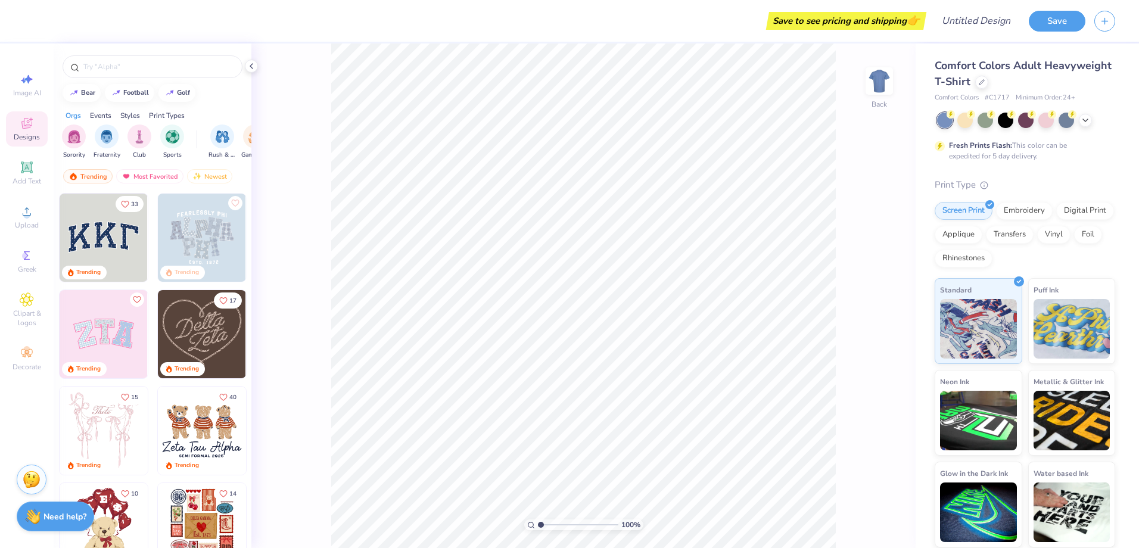
click at [867, 24] on div "Save to see pricing and shipping 👉" at bounding box center [846, 21] width 154 height 18
click at [863, 26] on div "Save to see pricing and shipping 👉" at bounding box center [846, 21] width 154 height 18
click at [964, 27] on input "Design Title" at bounding box center [961, 21] width 117 height 24
click at [1083, 211] on div "Digital Print" at bounding box center [1085, 209] width 58 height 18
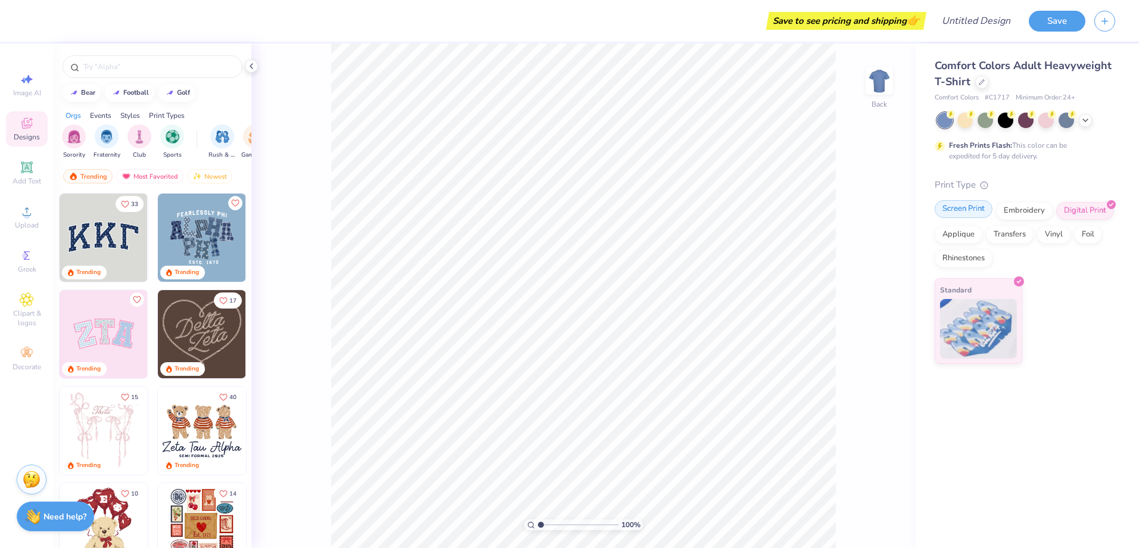
click at [965, 205] on div "Screen Print" at bounding box center [963, 209] width 58 height 18
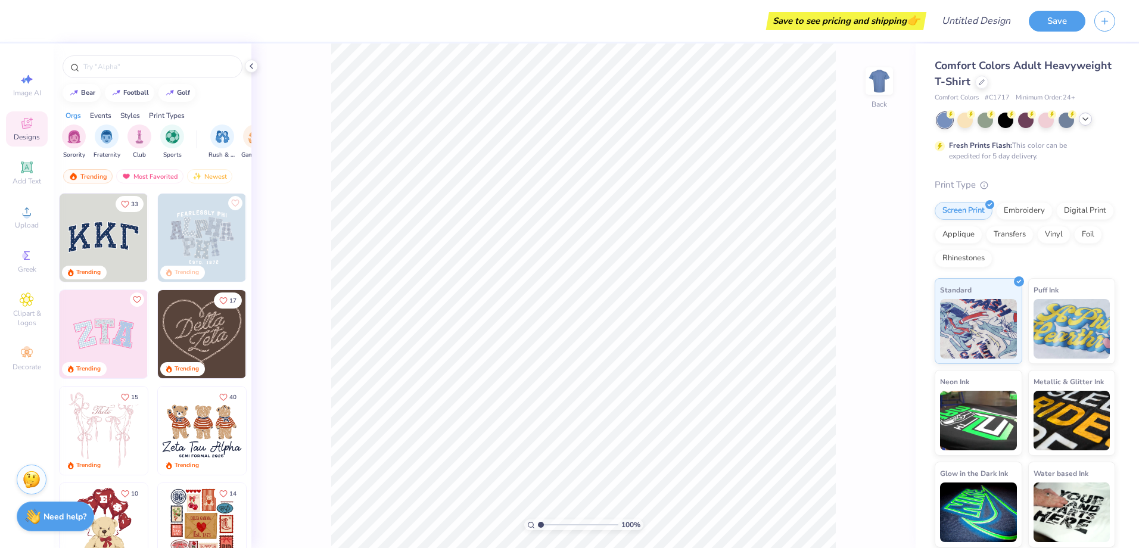
click at [1087, 115] on icon at bounding box center [1085, 119] width 10 height 10
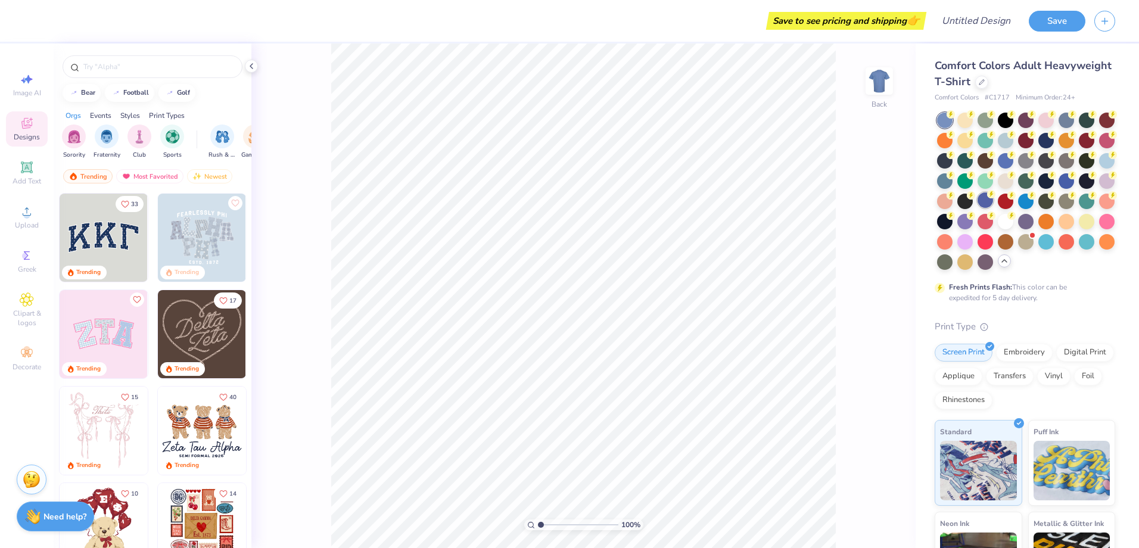
click at [993, 205] on div at bounding box center [984, 199] width 15 height 15
click at [1099, 147] on div at bounding box center [1106, 139] width 15 height 15
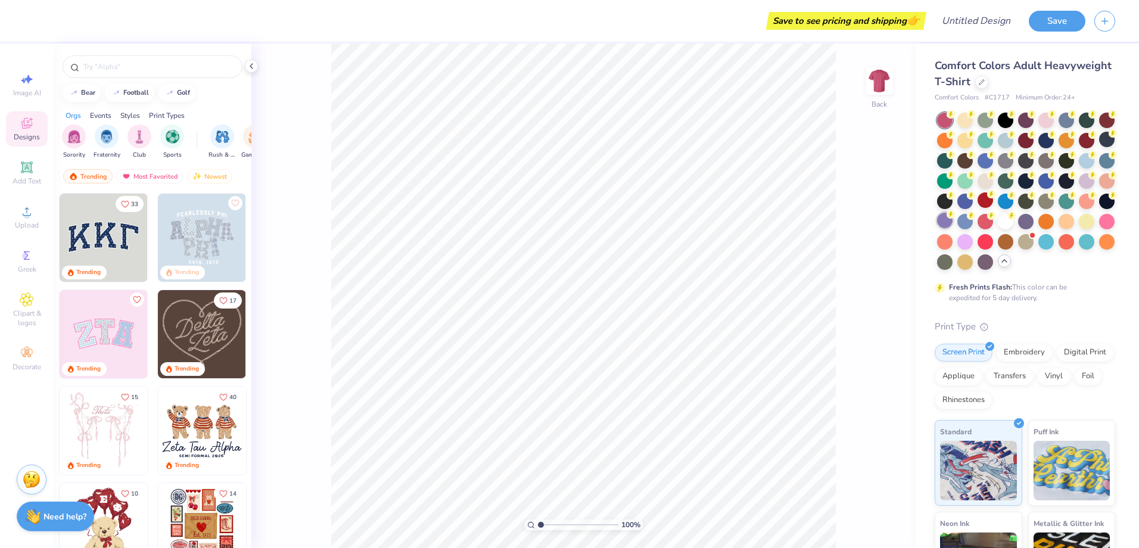
click at [952, 221] on div at bounding box center [944, 220] width 15 height 15
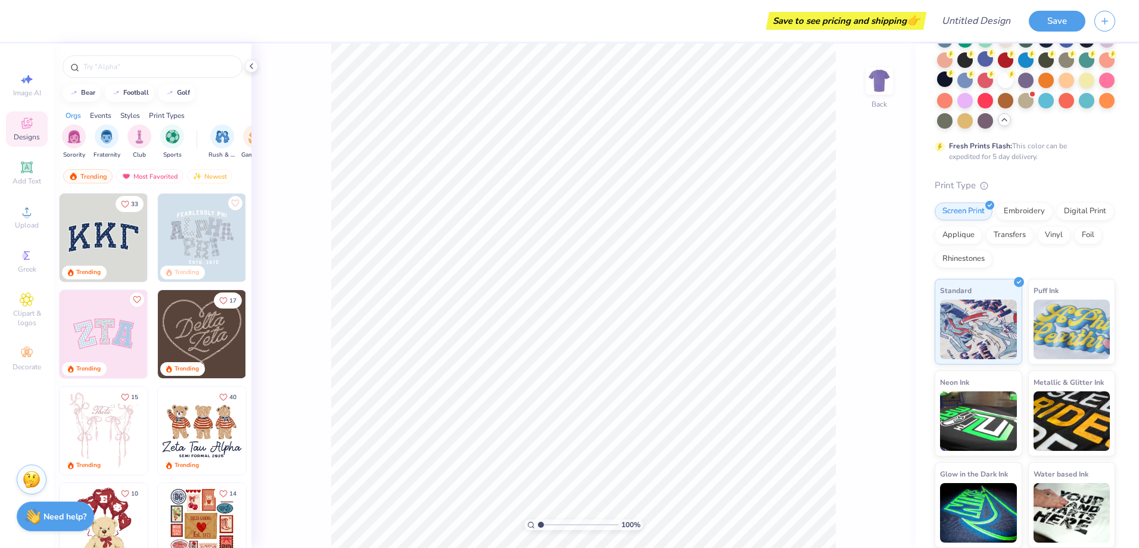
scroll to position [161, 0]
click at [1068, 431] on img at bounding box center [1071, 420] width 77 height 60
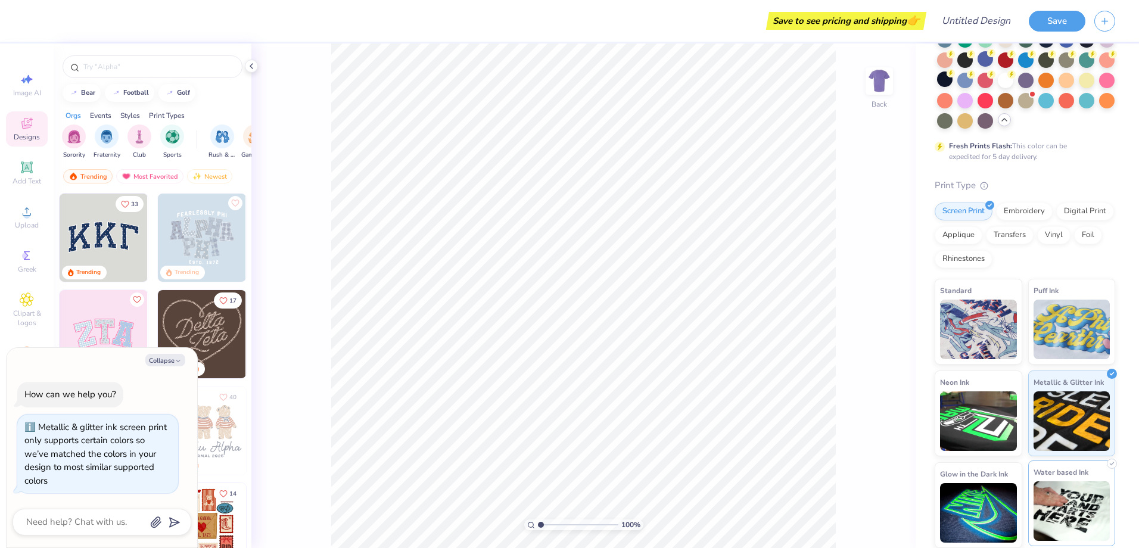
click at [1055, 506] on img at bounding box center [1071, 511] width 77 height 60
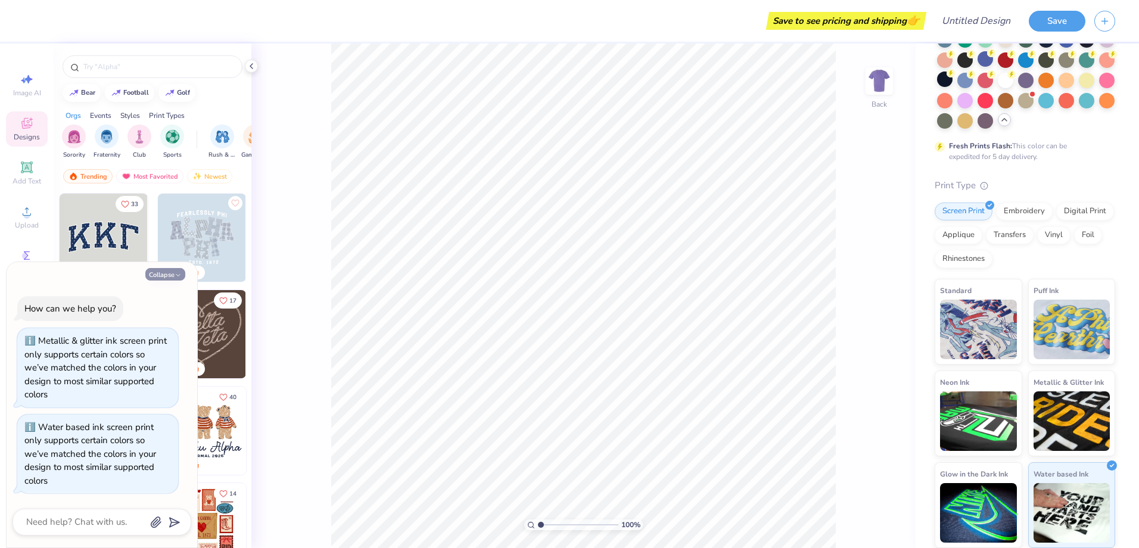
click at [177, 279] on button "Collapse" at bounding box center [165, 274] width 40 height 13
type textarea "x"
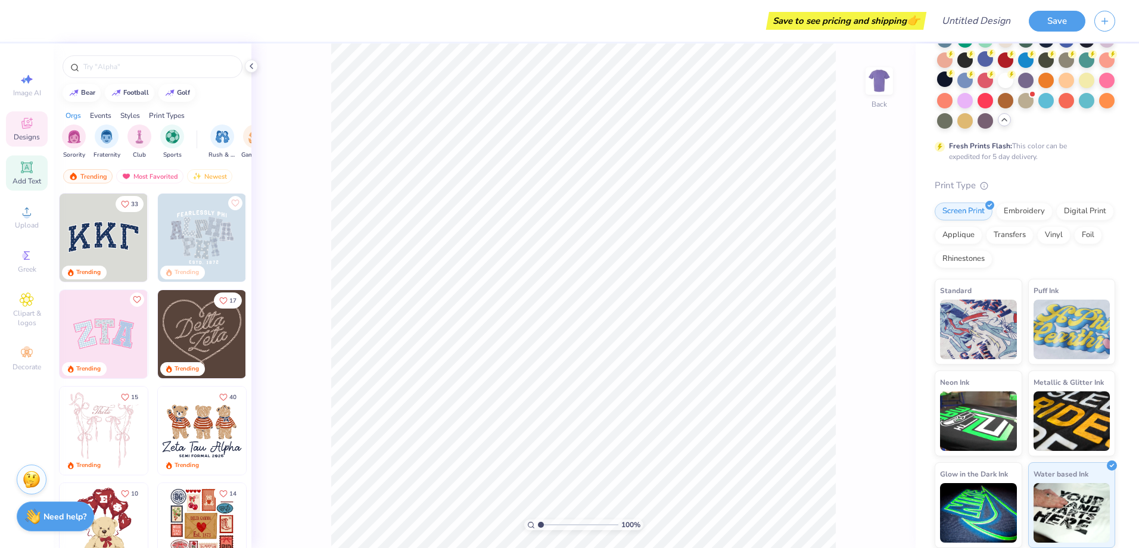
click at [22, 177] on span "Add Text" at bounding box center [27, 181] width 29 height 10
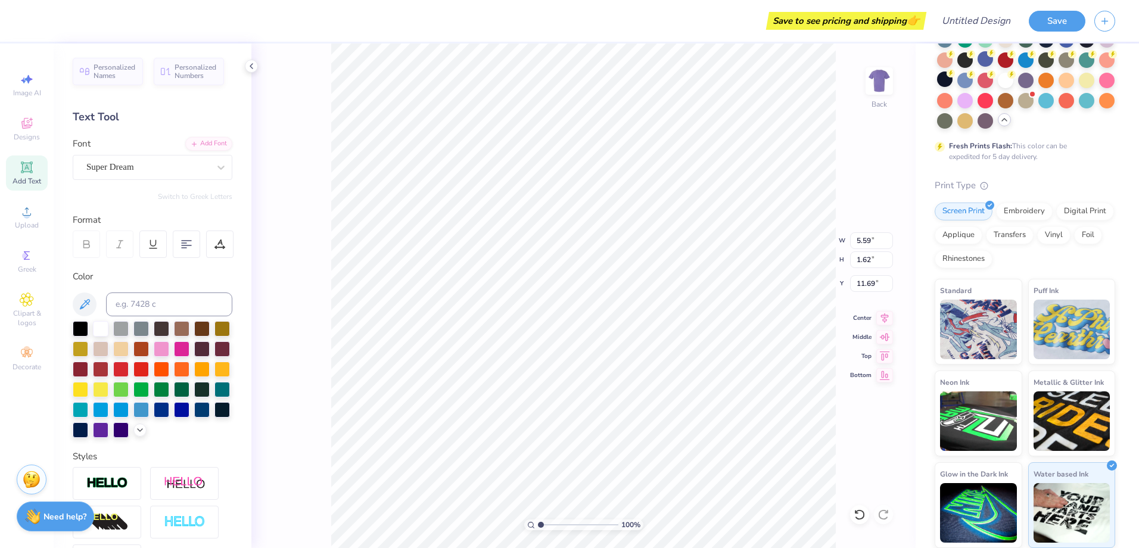
scroll to position [10, 1]
type textarea "B"
type textarea "LETS GO"
click at [1042, 18] on button "Save" at bounding box center [1057, 19] width 57 height 21
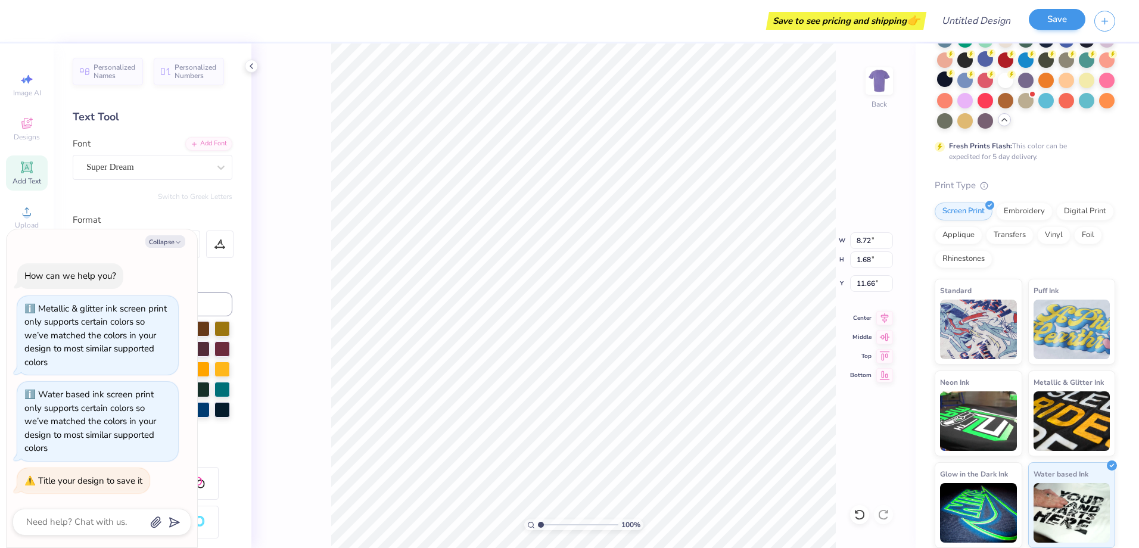
type textarea "x"
type input "8.72"
type input "1.68"
type input "11.66"
click at [1057, 19] on button "Save" at bounding box center [1057, 19] width 57 height 21
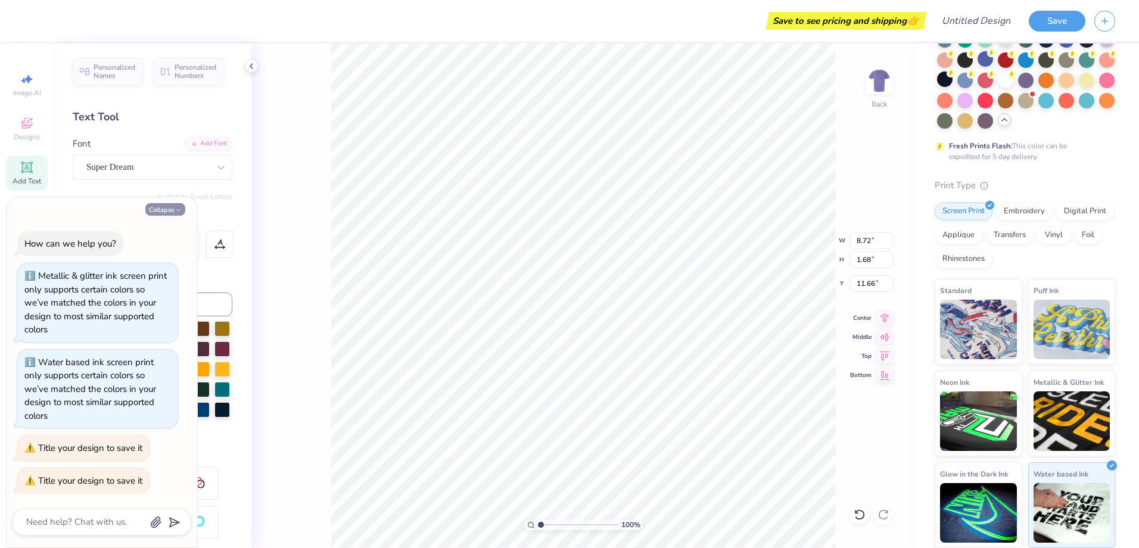
click at [161, 214] on button "Collapse" at bounding box center [165, 209] width 40 height 13
type textarea "x"
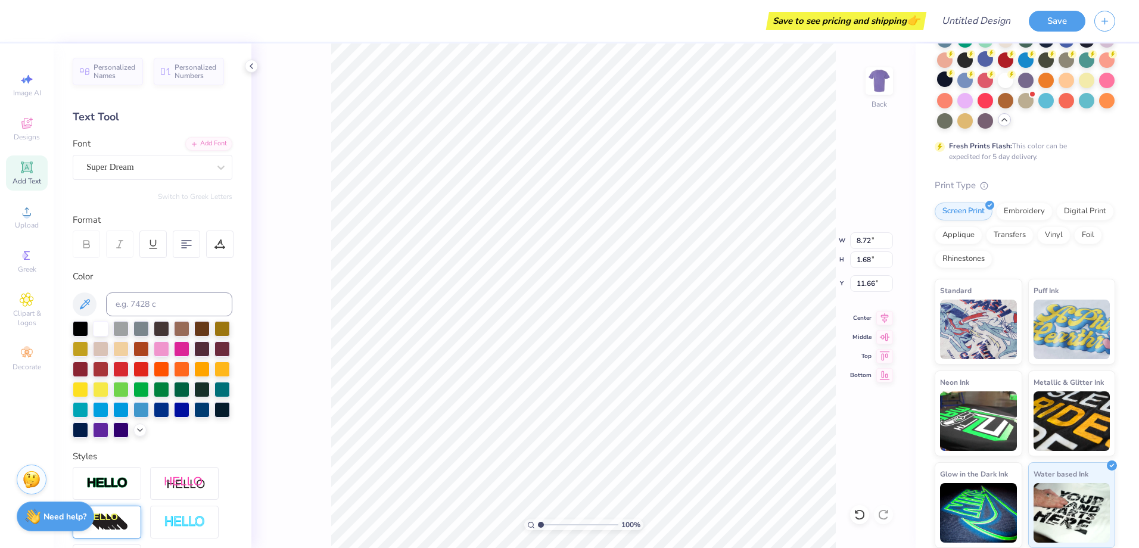
click at [116, 526] on div at bounding box center [107, 522] width 68 height 33
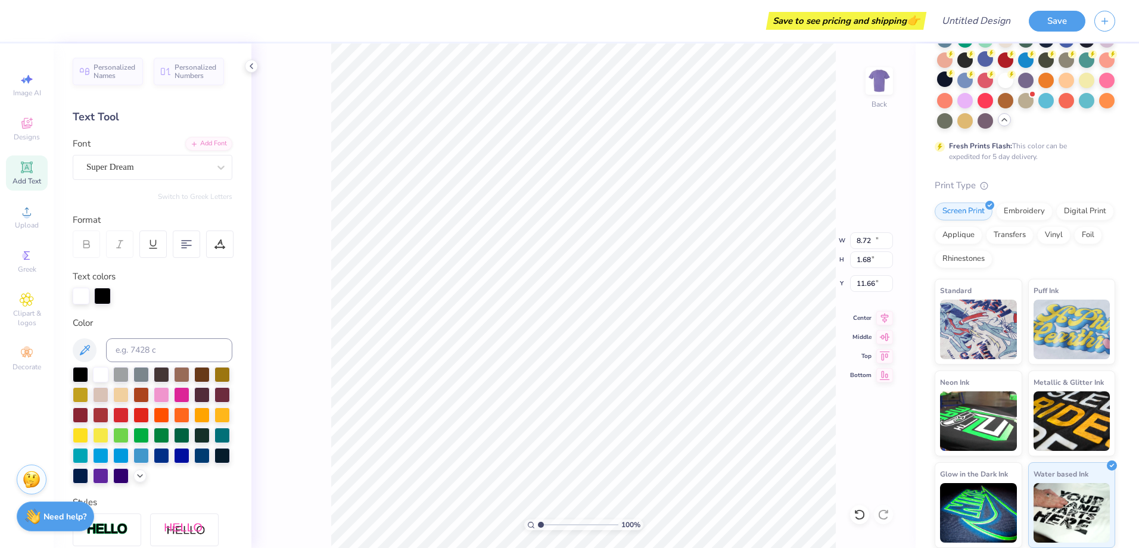
type input "11.33"
type input "2.19"
click at [241, 422] on div "Personalized Names Personalized Numbers Text Tool Add Font Font Super Dream Swi…" at bounding box center [153, 295] width 198 height 504
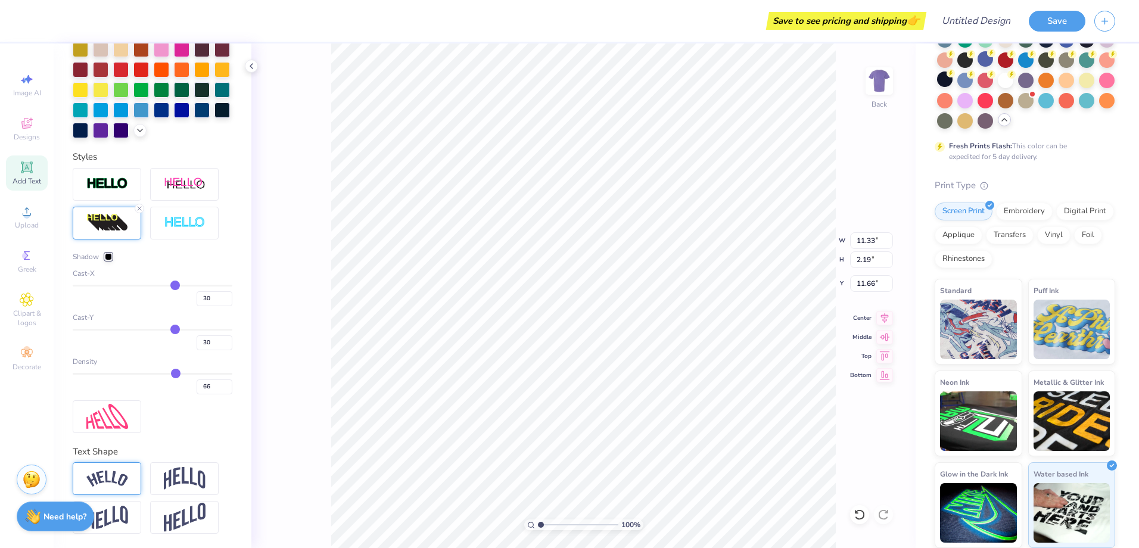
click at [130, 484] on div at bounding box center [107, 478] width 68 height 33
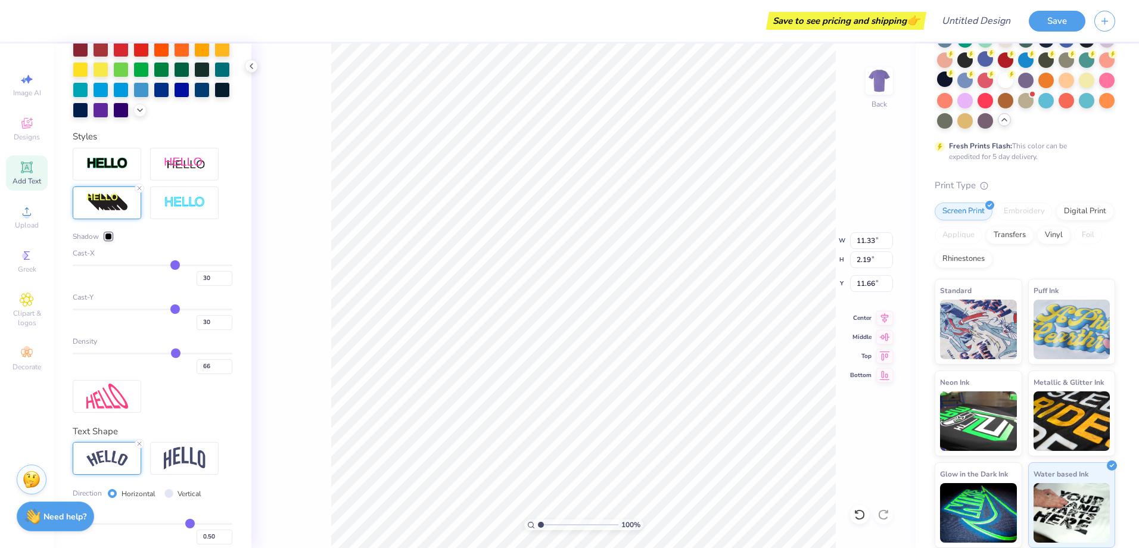
type input "13.81"
type input "3.65"
type input "11.10"
click at [951, 16] on input "Design Title" at bounding box center [961, 21] width 117 height 24
type input "Hi"
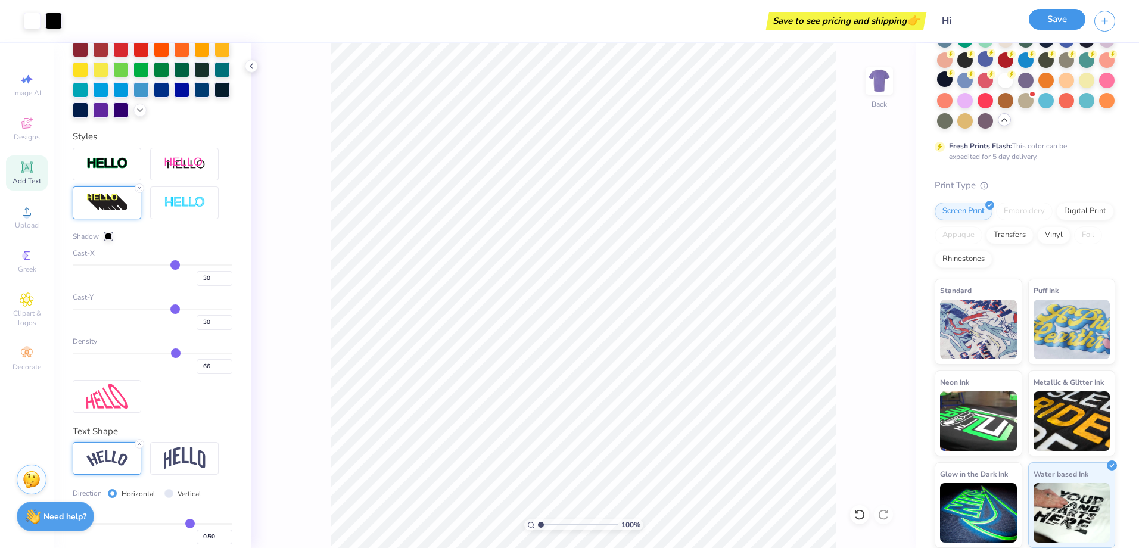
click at [1064, 15] on button "Save" at bounding box center [1057, 19] width 57 height 21
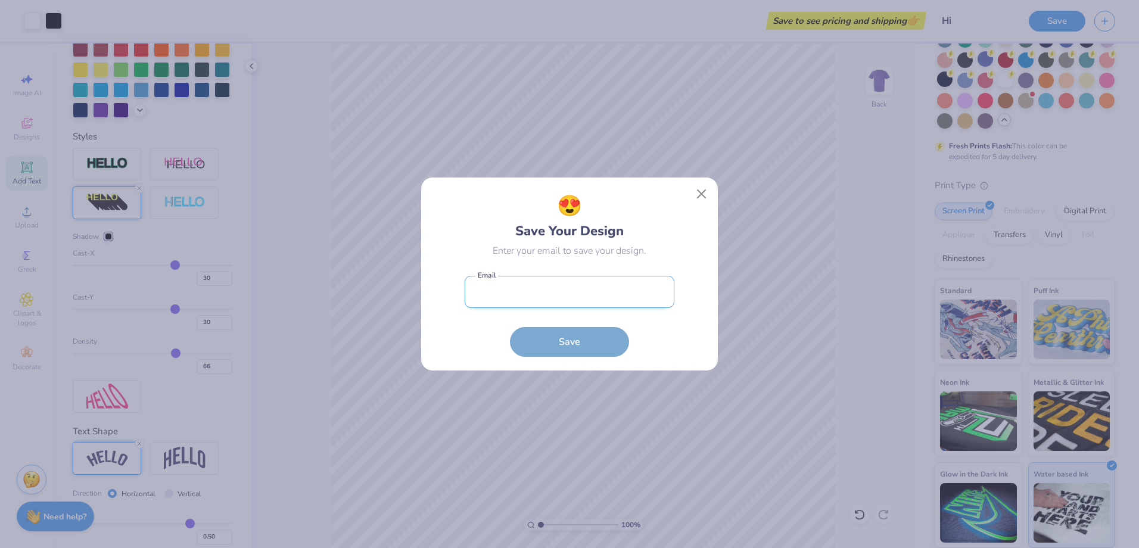
click at [575, 288] on input "email" at bounding box center [570, 292] width 210 height 33
type input "hnis"
type input "insr"
type input "[EMAIL_ADDRESS][DOMAIN_NAME]"
click at [510, 327] on button "Save" at bounding box center [569, 342] width 119 height 30
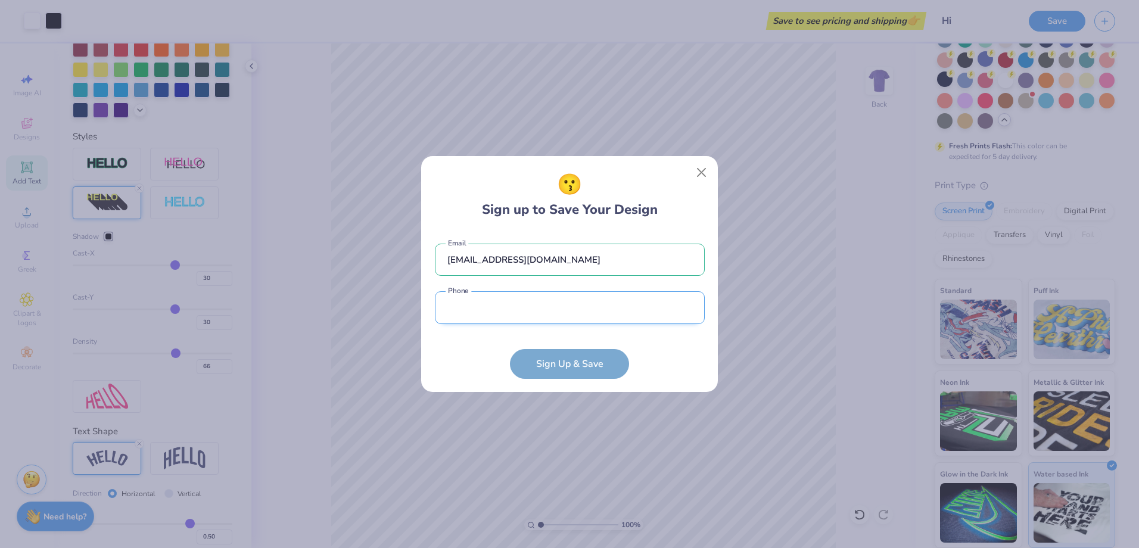
click at [532, 300] on input "tel" at bounding box center [570, 307] width 270 height 33
type input "0"
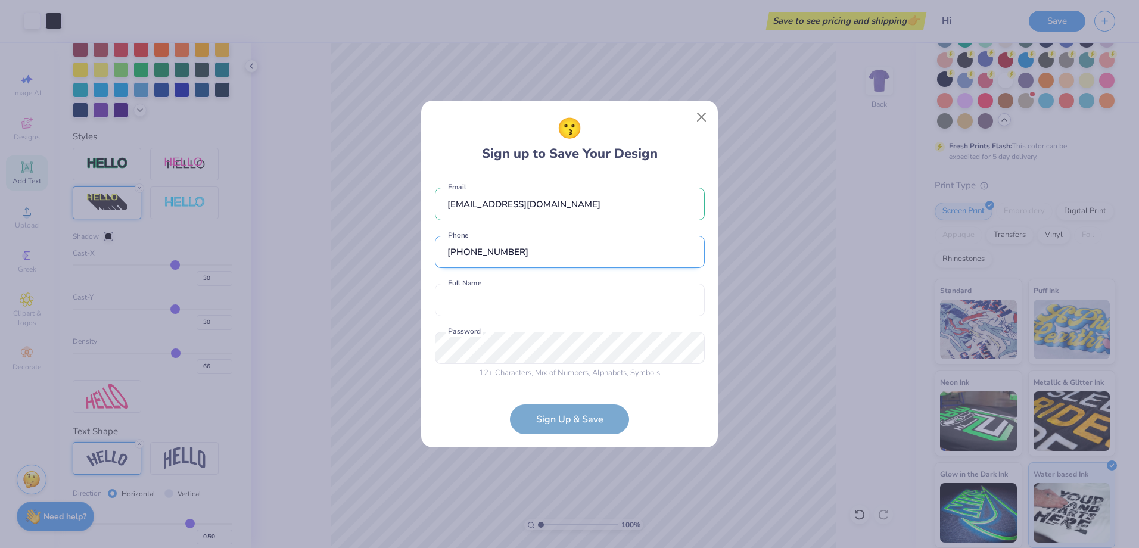
type input "[PHONE_NUMBER]"
type input "[PERSON_NAME] Reddy"
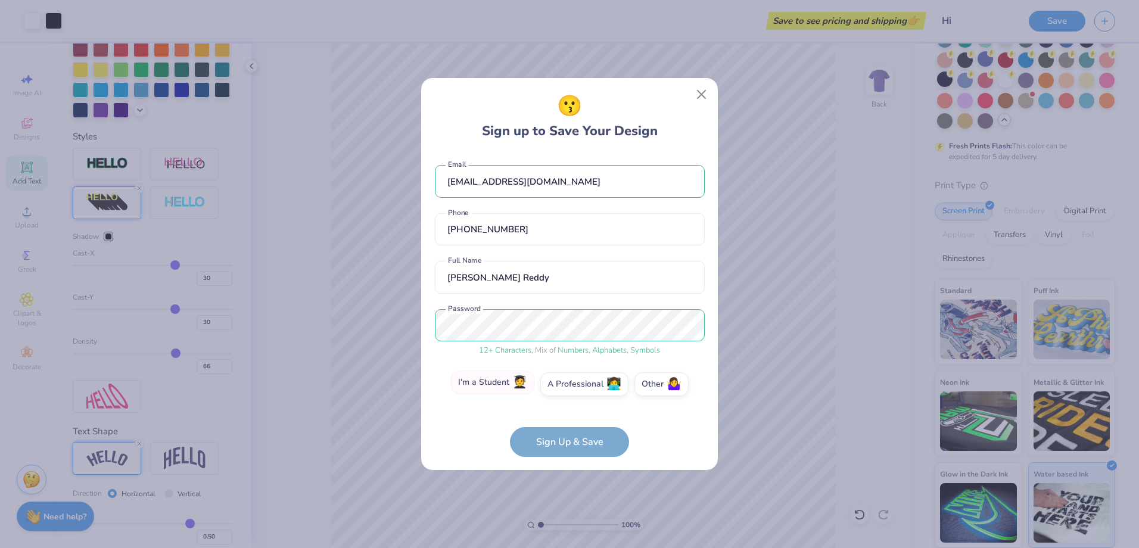
click at [507, 390] on label "I'm a Student 🧑‍🎓" at bounding box center [492, 382] width 83 height 24
click at [566, 390] on input "I'm a Student 🧑‍🎓" at bounding box center [570, 387] width 8 height 8
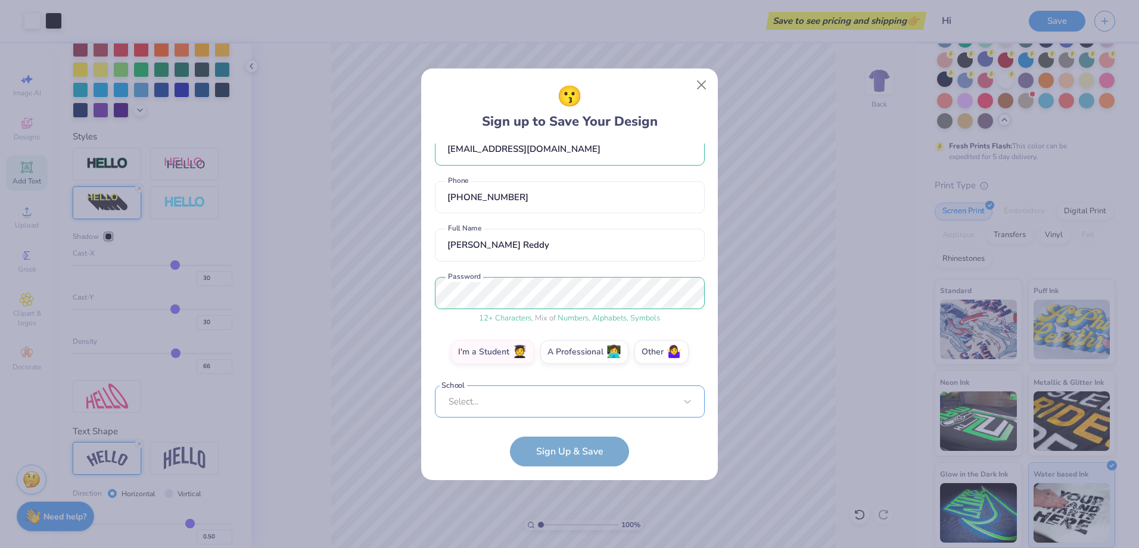
click at [545, 410] on div "[EMAIL_ADDRESS][DOMAIN_NAME] Email [PHONE_NUMBER] Phone [PERSON_NAME] Reddy Ful…" at bounding box center [570, 281] width 270 height 274
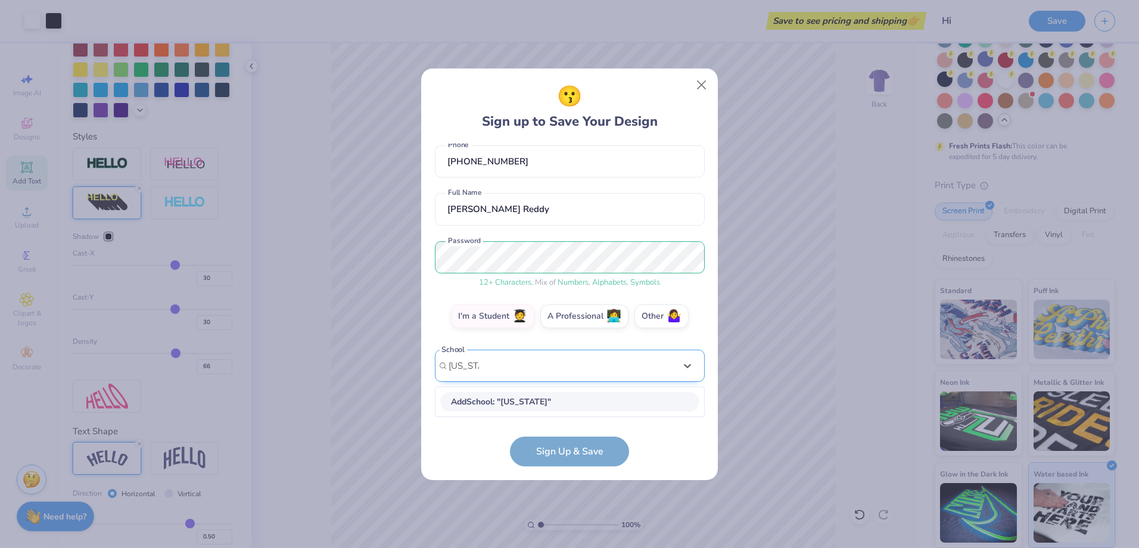
scroll to position [58, 0]
click at [504, 398] on div "[US_STATE][GEOGRAPHIC_DATA]" at bounding box center [569, 402] width 259 height 20
type input "[US_STATE]"
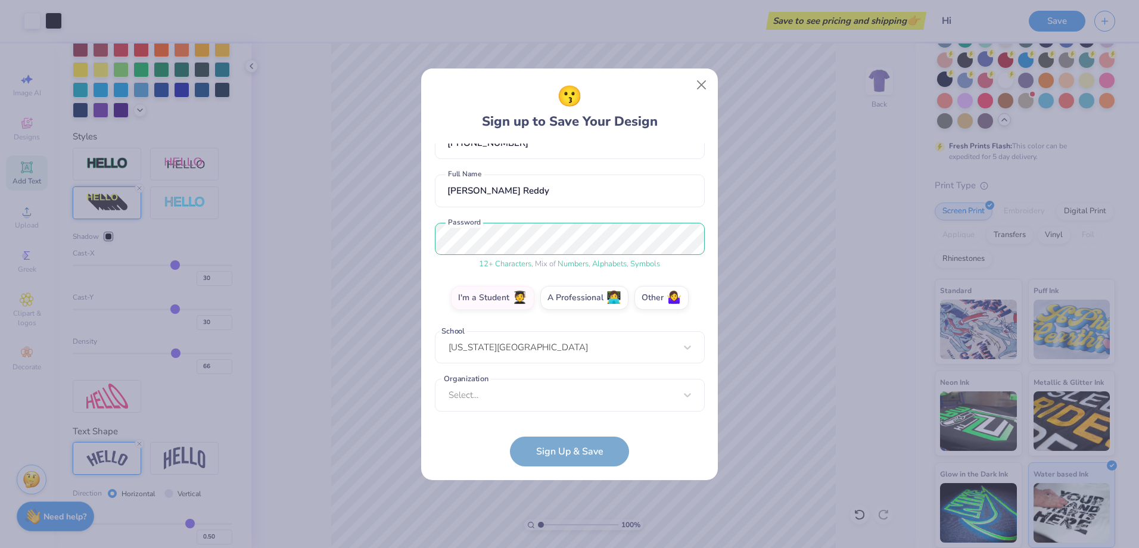
click at [564, 445] on form "[EMAIL_ADDRESS][DOMAIN_NAME] Email [PHONE_NUMBER] Phone [PERSON_NAME] Reddy Ful…" at bounding box center [570, 305] width 270 height 323
click at [519, 412] on div "[EMAIL_ADDRESS][DOMAIN_NAME] Email [PHONE_NUMBER] Phone [PERSON_NAME] Reddy Ful…" at bounding box center [570, 281] width 270 height 274
click at [498, 401] on div "option focused, 1 of 15. 15 results available. Use Up and Down to choose option…" at bounding box center [570, 487] width 270 height 217
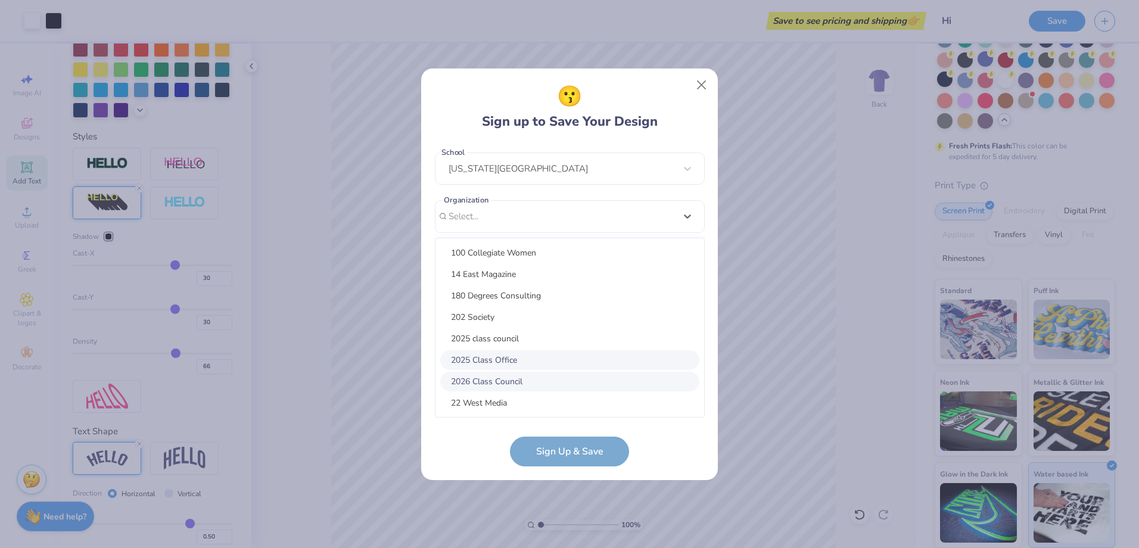
click at [497, 363] on div "2025 Class Office" at bounding box center [569, 360] width 259 height 20
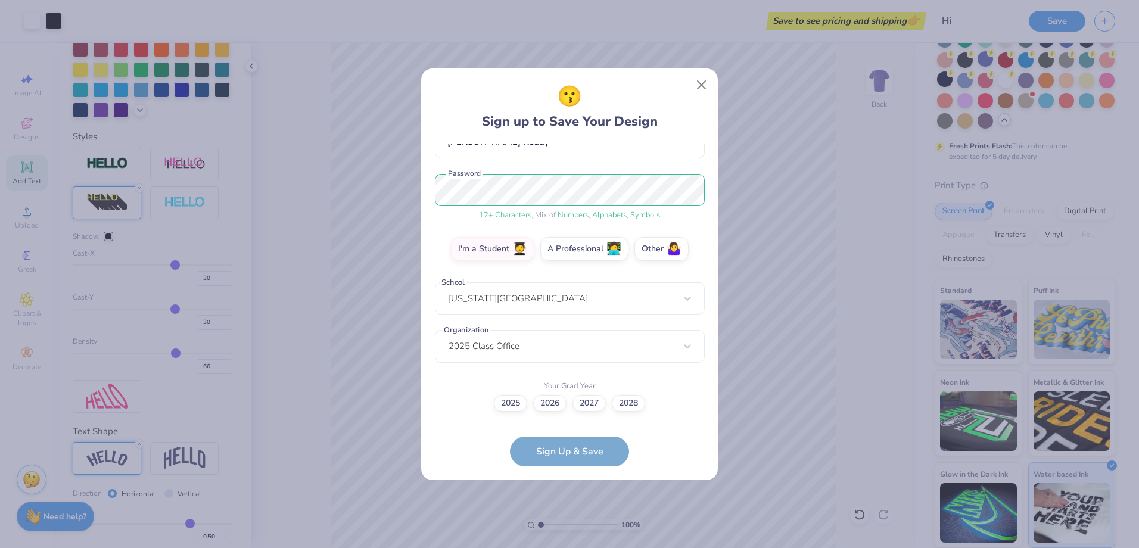
scroll to position [126, 0]
click at [553, 448] on form "[EMAIL_ADDRESS][DOMAIN_NAME] Email [PHONE_NUMBER] Phone [PERSON_NAME] Reddy Ful…" at bounding box center [570, 305] width 270 height 323
click at [585, 456] on form "[EMAIL_ADDRESS][DOMAIN_NAME] Email [PHONE_NUMBER] Phone [PERSON_NAME] Reddy Ful…" at bounding box center [570, 305] width 270 height 323
click at [588, 409] on label "2027" at bounding box center [588, 401] width 33 height 17
click at [574, 525] on input "2027" at bounding box center [570, 529] width 8 height 8
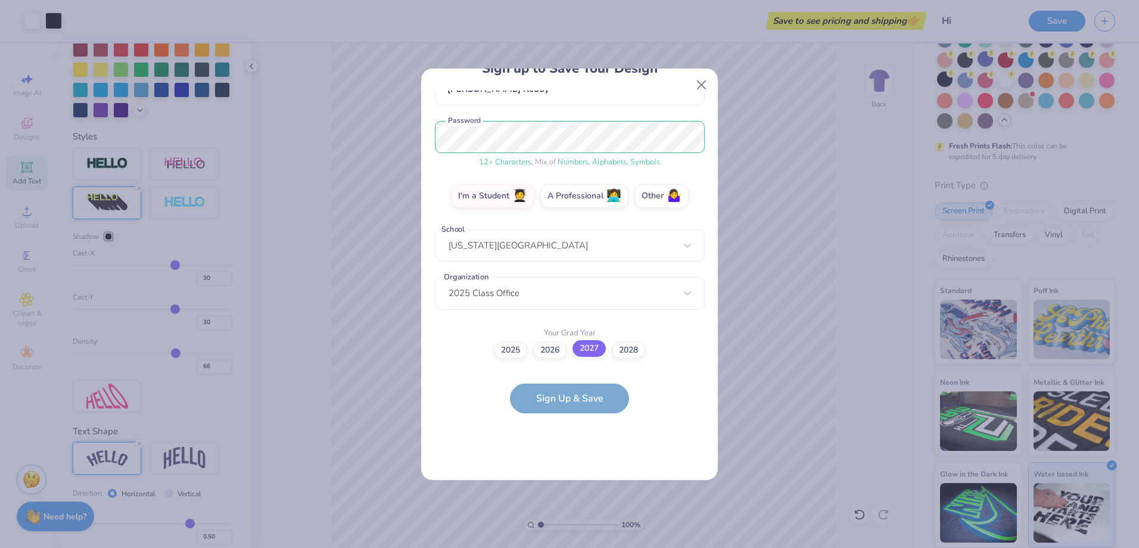
scroll to position [0, 0]
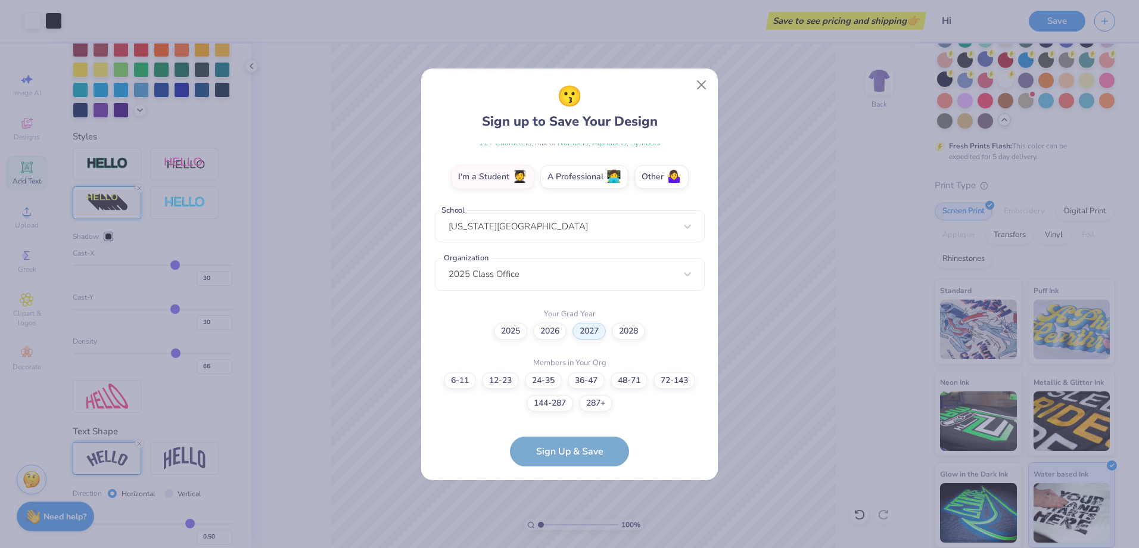
click at [583, 448] on form "[EMAIL_ADDRESS][DOMAIN_NAME] Email [PHONE_NUMBER] Phone [PERSON_NAME] Reddy Ful…" at bounding box center [570, 305] width 270 height 323
click at [577, 376] on label "36-47" at bounding box center [586, 378] width 37 height 17
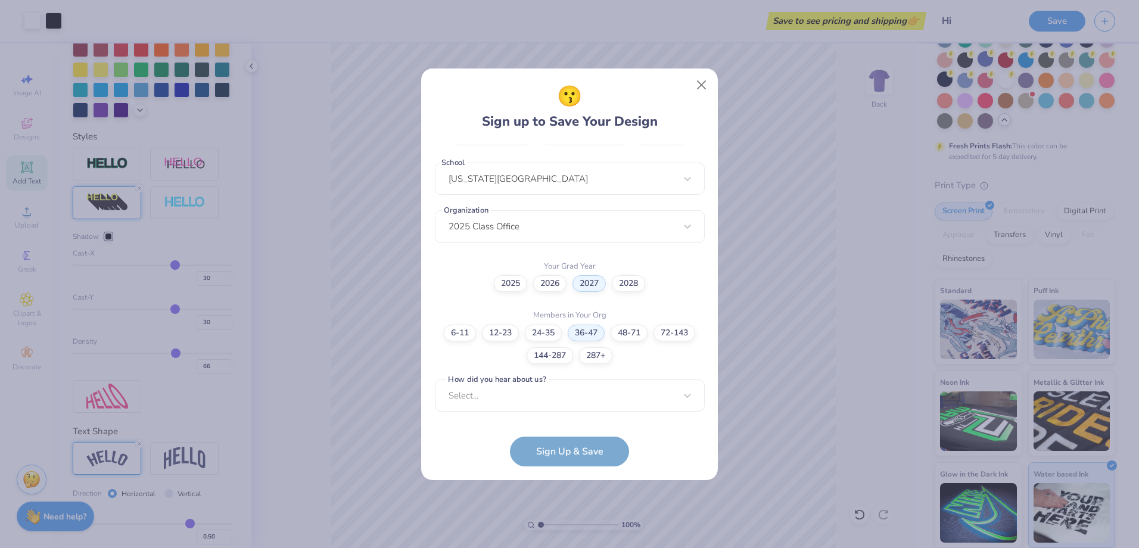
click at [582, 458] on form "[EMAIL_ADDRESS][DOMAIN_NAME] Email [PHONE_NUMBER] Phone [PERSON_NAME] Reddy Ful…" at bounding box center [570, 305] width 270 height 323
click at [529, 403] on div "Select..." at bounding box center [570, 395] width 270 height 33
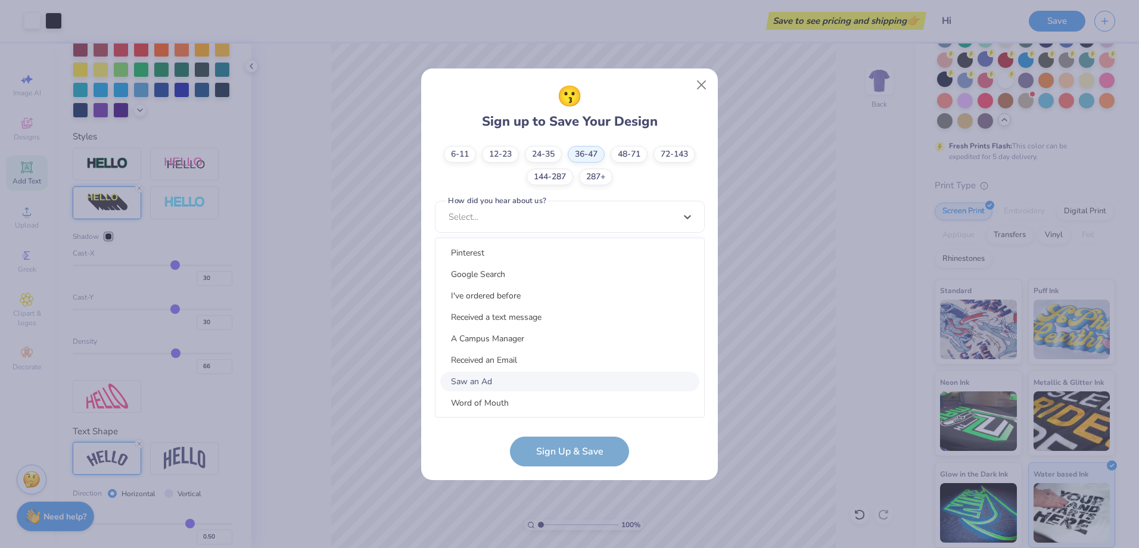
click at [512, 373] on div "Saw an Ad" at bounding box center [569, 382] width 259 height 20
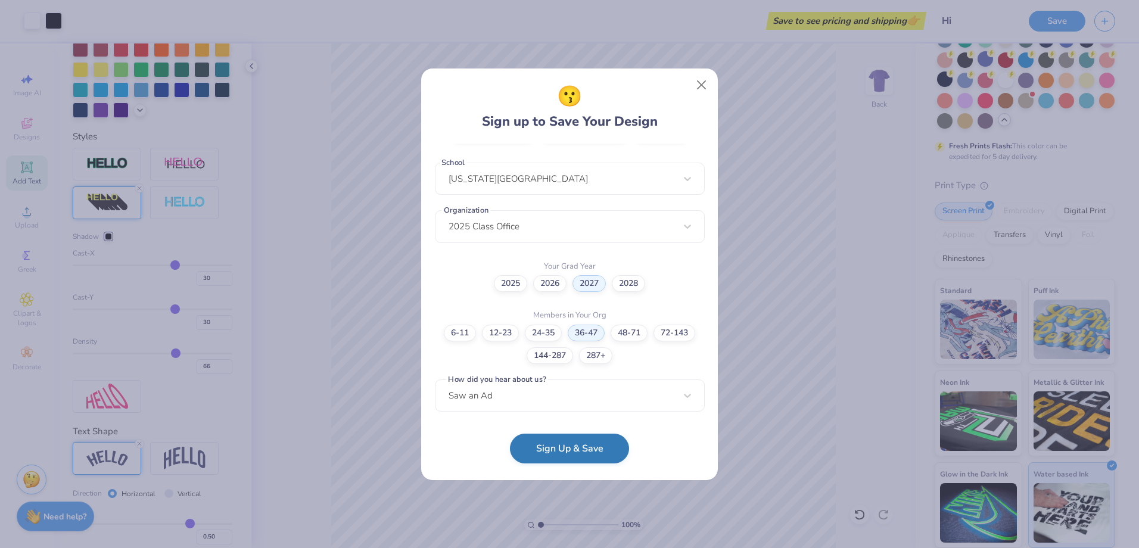
click at [562, 451] on button "Sign Up & Save" at bounding box center [569, 449] width 119 height 30
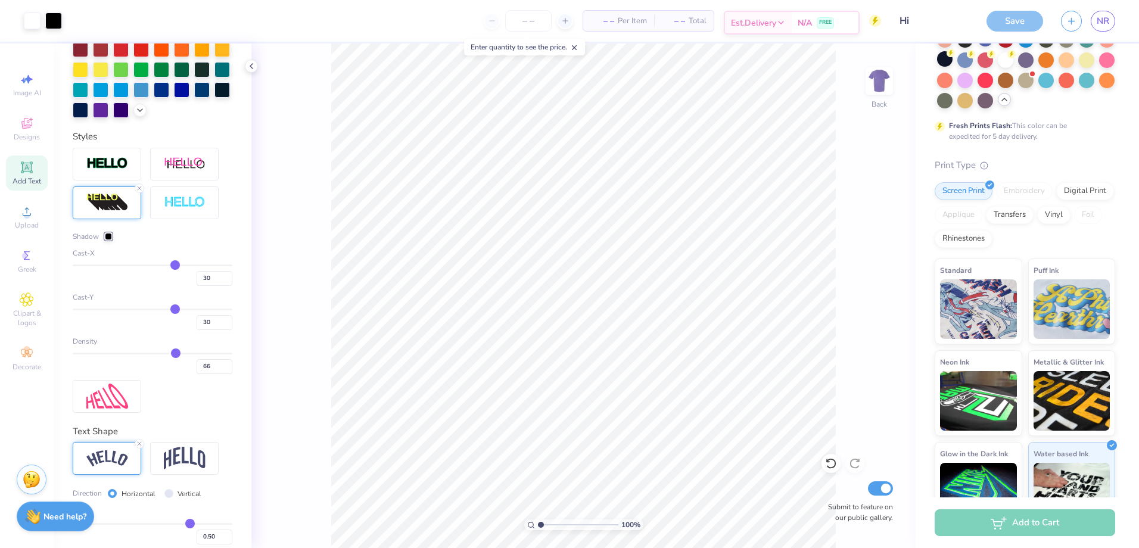
click at [775, 22] on span "Est. Delivery" at bounding box center [753, 23] width 45 height 13
click at [562, 17] on icon at bounding box center [565, 21] width 8 height 8
drag, startPoint x: 562, startPoint y: 17, endPoint x: 490, endPoint y: 20, distance: 72.2
click at [490, 20] on div "13" at bounding box center [528, 20] width 89 height 21
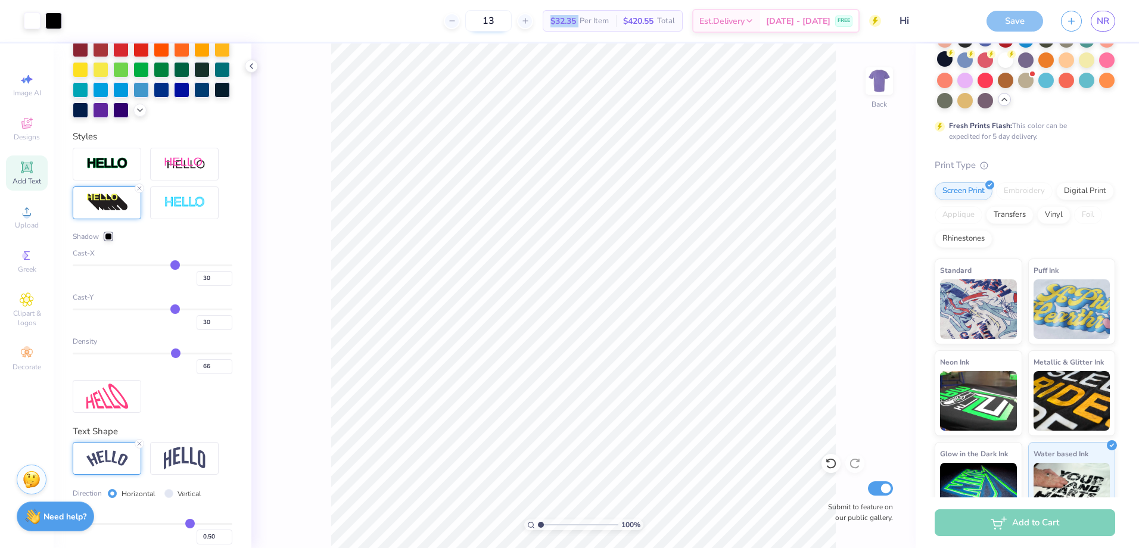
click at [490, 20] on div "13" at bounding box center [488, 20] width 89 height 21
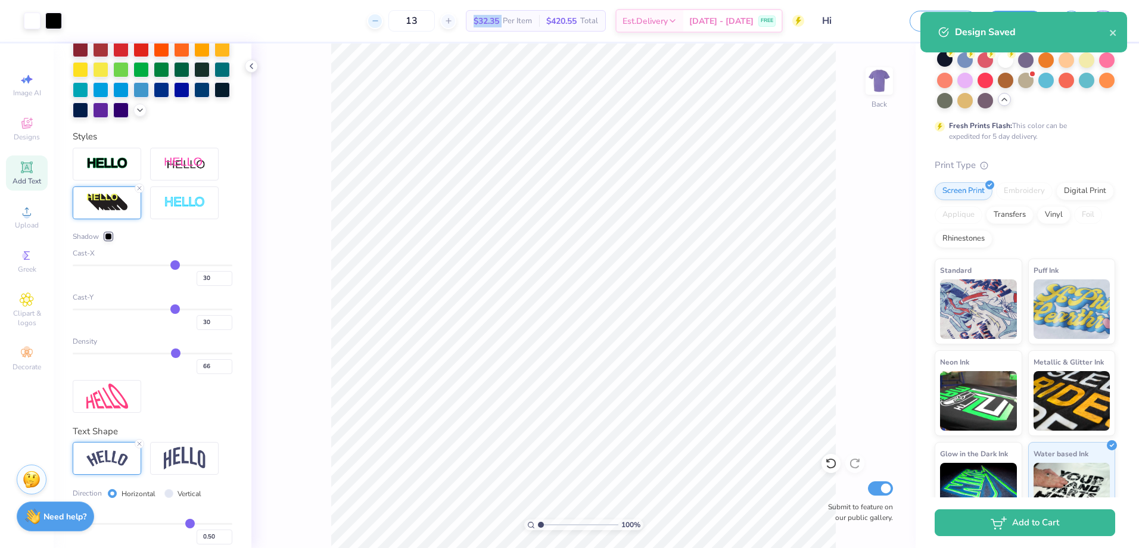
drag, startPoint x: 490, startPoint y: 20, endPoint x: 393, endPoint y: 22, distance: 96.5
click at [393, 22] on div "13" at bounding box center [411, 20] width 89 height 21
click at [383, 22] on div at bounding box center [375, 21] width 16 height 16
click at [393, 22] on div "12" at bounding box center [411, 20] width 89 height 21
click at [393, 22] on div "12 Per Item Total Est. Delivery N/A FREE" at bounding box center [437, 21] width 733 height 42
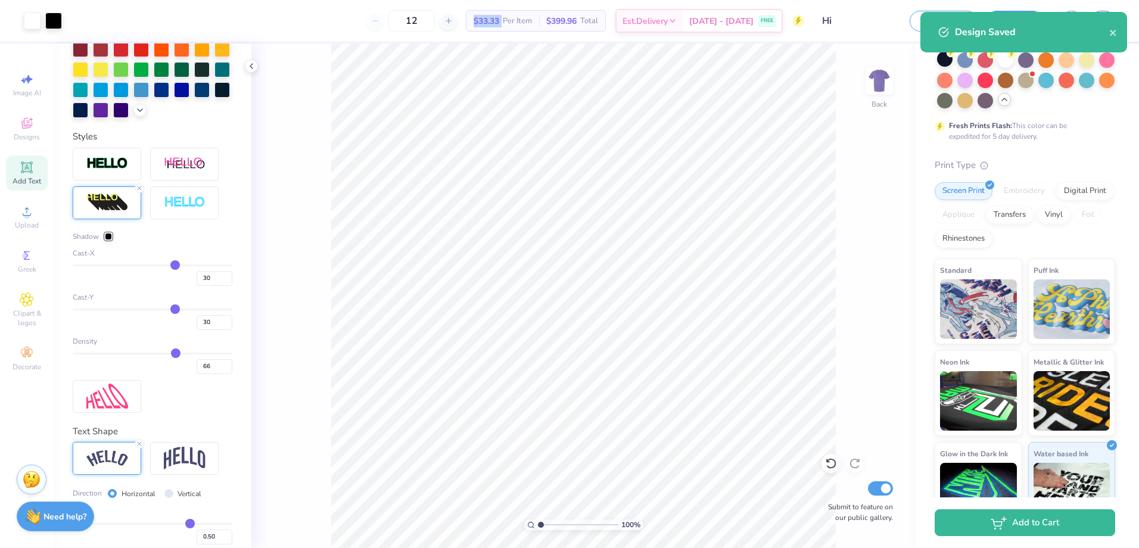
click at [393, 22] on div "12" at bounding box center [411, 20] width 89 height 21
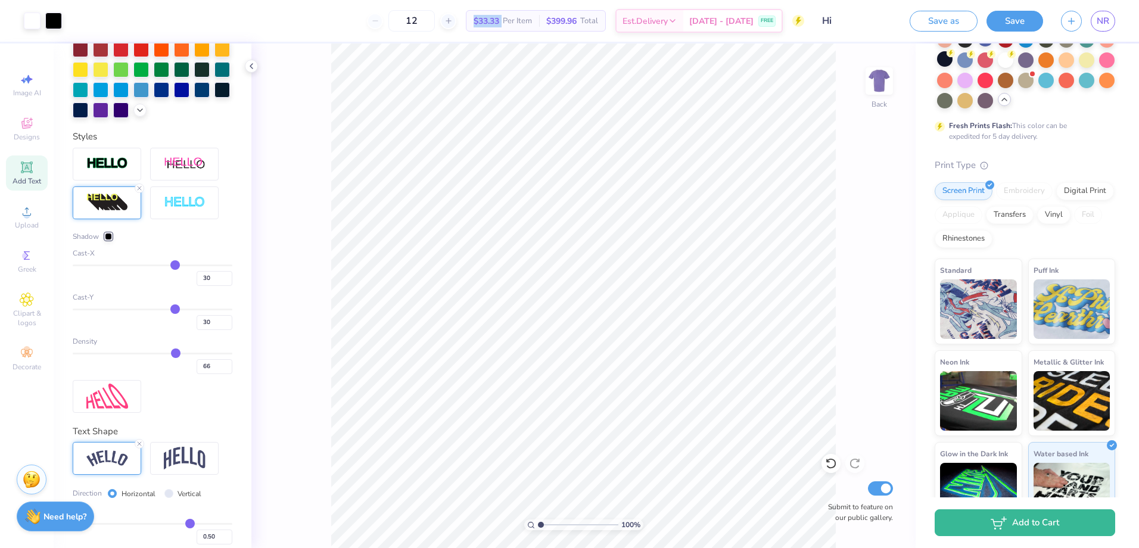
click at [393, 22] on div "12" at bounding box center [411, 20] width 89 height 21
click at [426, 17] on input "12" at bounding box center [411, 20] width 46 height 21
type input "12"
click at [1058, 428] on img at bounding box center [1071, 399] width 77 height 60
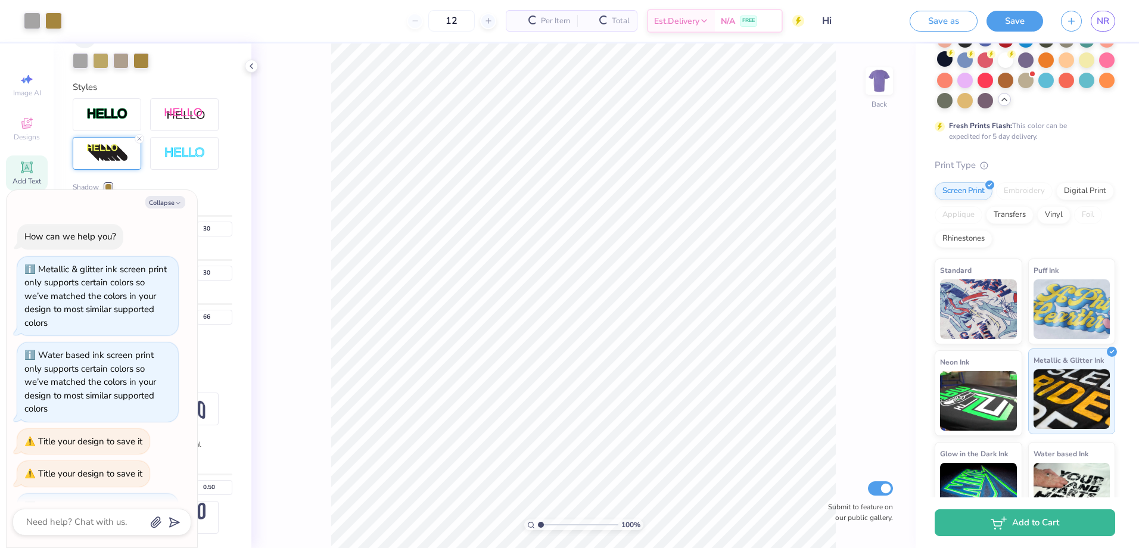
scroll to position [79, 0]
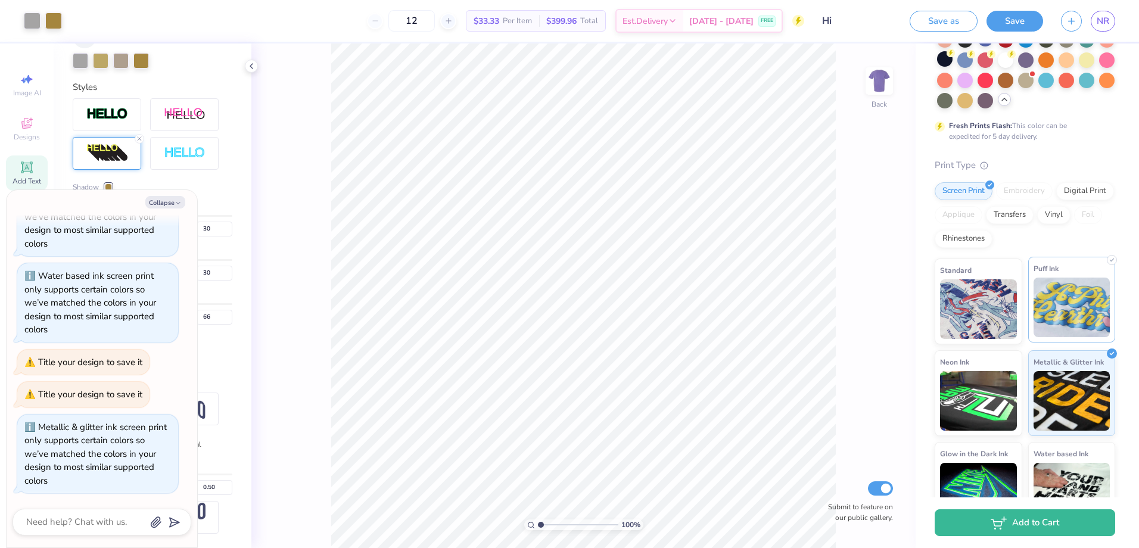
click at [1057, 303] on img at bounding box center [1071, 308] width 77 height 60
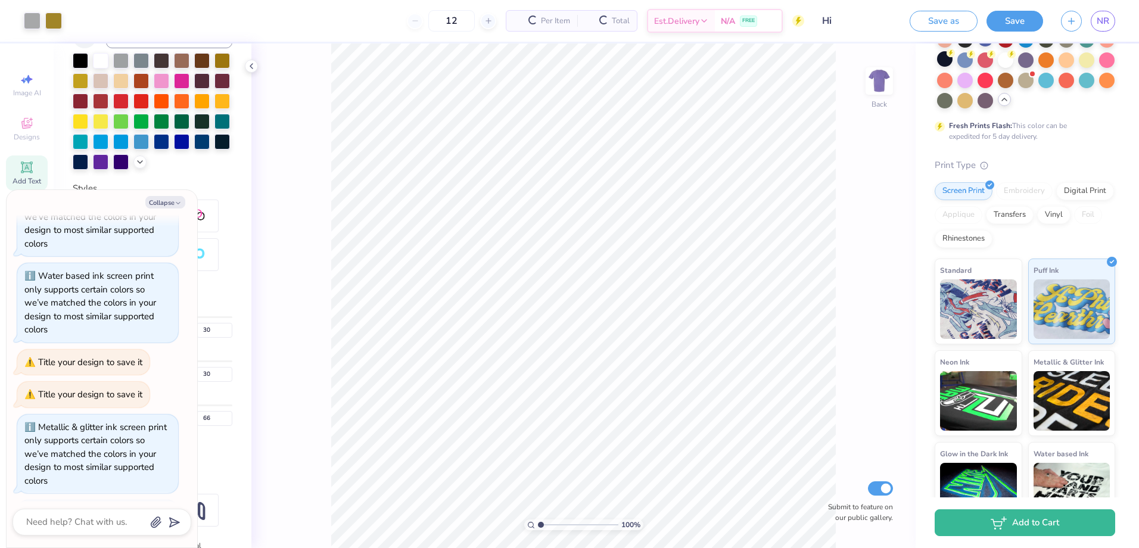
scroll to position [366, 0]
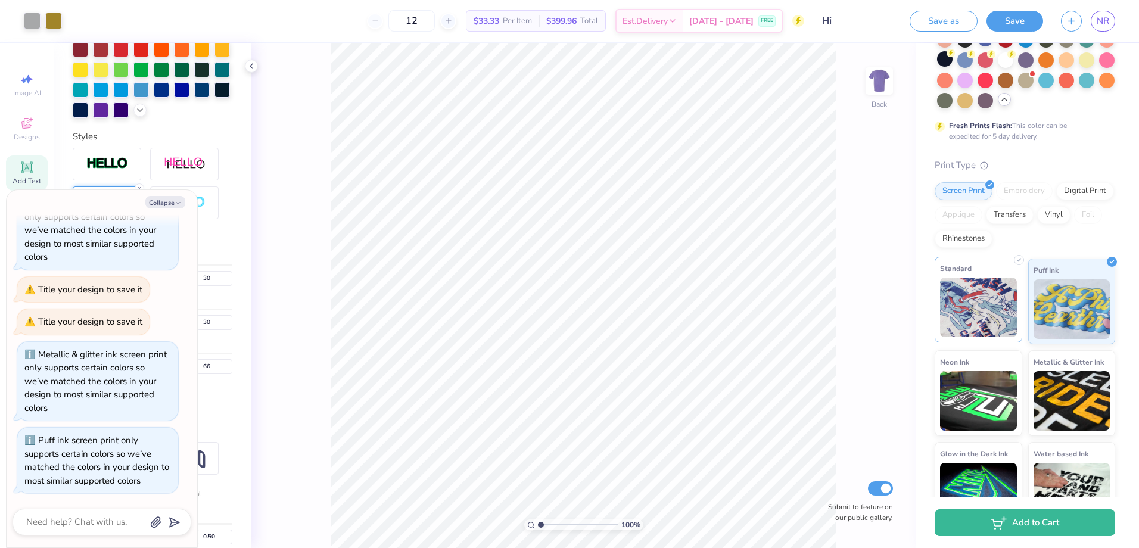
click at [977, 331] on img at bounding box center [978, 308] width 77 height 60
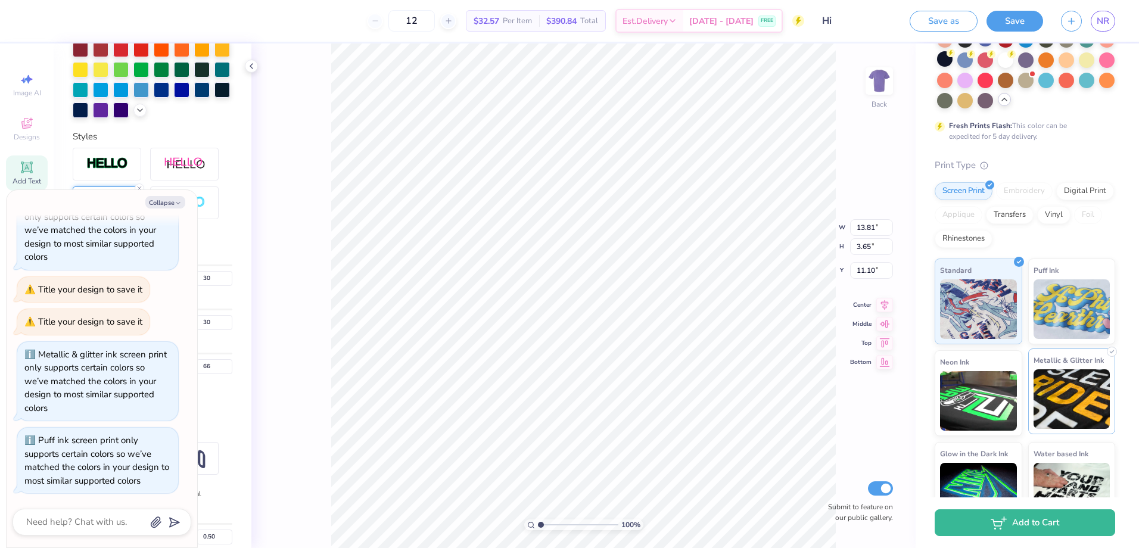
scroll to position [232, 0]
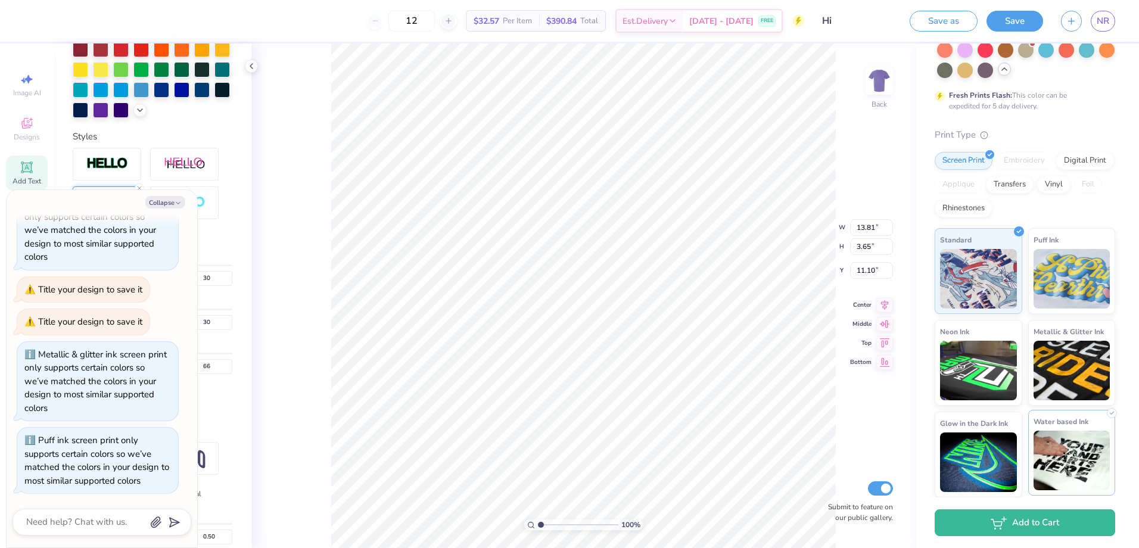
drag, startPoint x: 1032, startPoint y: 431, endPoint x: 1073, endPoint y: 464, distance: 52.9
click at [1073, 464] on div "Standard Puff Ink Neon Ink Metallic & Glitter Ink Glow in the Dark Ink Water ba…" at bounding box center [1024, 362] width 180 height 269
click at [1073, 464] on img at bounding box center [1071, 461] width 77 height 60
type textarea "x"
